Goal: Task Accomplishment & Management: Use online tool/utility

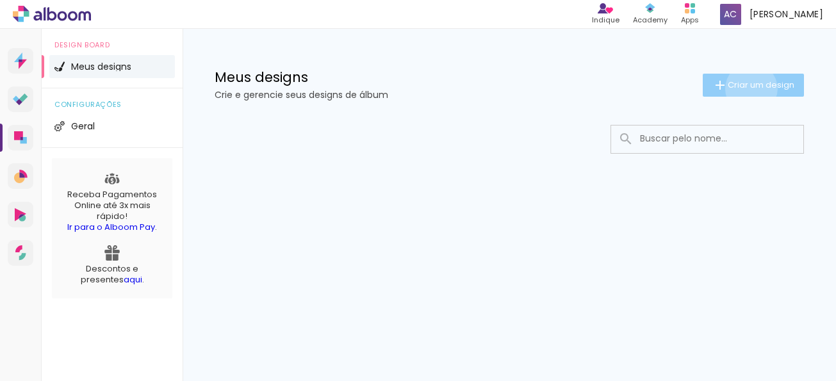
click at [749, 88] on span "Criar um design" at bounding box center [761, 85] width 67 height 8
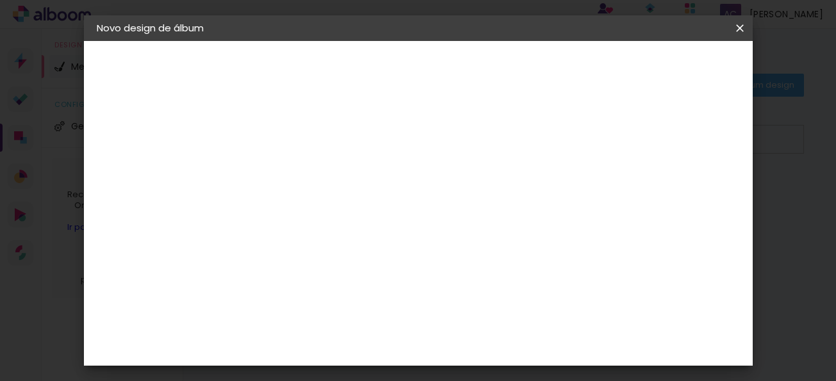
click at [306, 172] on input at bounding box center [306, 172] width 0 height 20
drag, startPoint x: 465, startPoint y: 174, endPoint x: 339, endPoint y: 178, distance: 125.7
click at [339, 150] on div "Informações Dê um título ao seu álbum. Avançar" at bounding box center [307, 95] width 112 height 109
type input "Interior"
type paper-input "Interior"
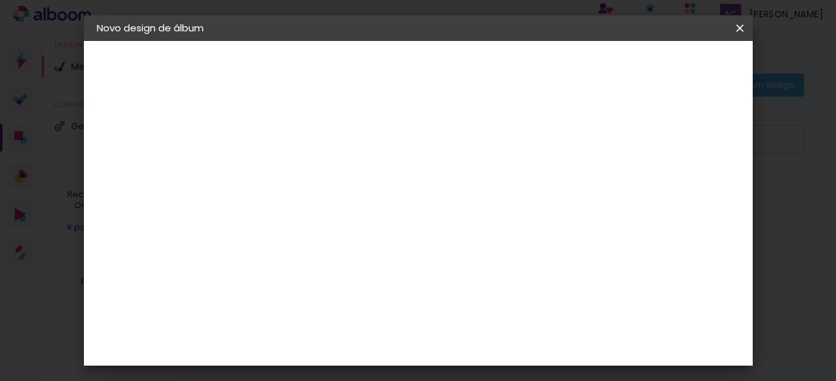
click at [0, 0] on slot "Avançar" at bounding box center [0, 0] width 0 height 0
drag, startPoint x: 742, startPoint y: 29, endPoint x: 458, endPoint y: 41, distance: 283.6
click at [742, 28] on iron-icon at bounding box center [740, 28] width 15 height 13
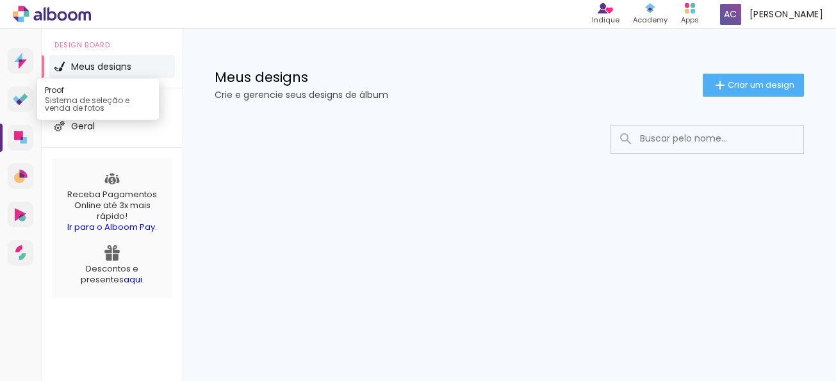
click at [12, 94] on link "Proof Sistema de seleção e venda de fotos" at bounding box center [21, 100] width 26 height 26
